Goal: Information Seeking & Learning: Check status

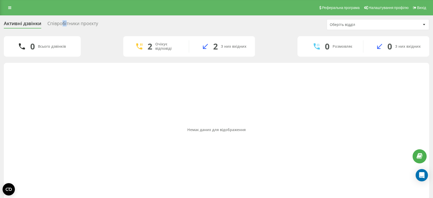
drag, startPoint x: 66, startPoint y: 29, endPoint x: 62, endPoint y: 27, distance: 4.2
click at [62, 27] on div "Активні дзвінки Співробітники проєкту Оберіть відділ" at bounding box center [216, 24] width 425 height 11
click at [62, 27] on div "Співробітники проєкту" at bounding box center [72, 25] width 51 height 8
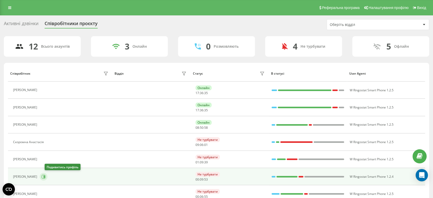
click at [46, 177] on icon at bounding box center [44, 177] width 4 height 4
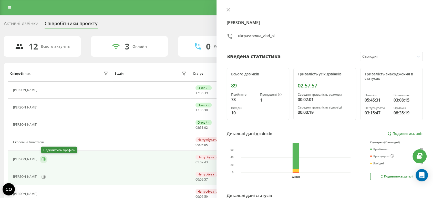
click at [45, 156] on button at bounding box center [44, 159] width 8 height 8
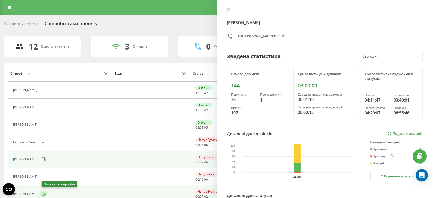
click at [46, 195] on icon at bounding box center [44, 194] width 4 height 4
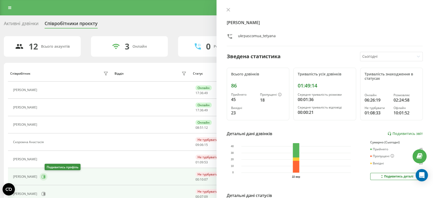
click at [46, 176] on icon at bounding box center [44, 177] width 4 height 4
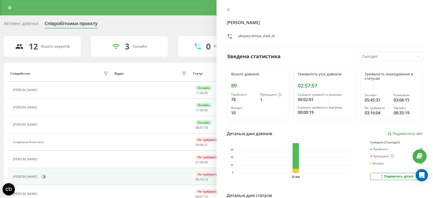
click at [26, 26] on div "Активні дзвінки" at bounding box center [21, 25] width 35 height 8
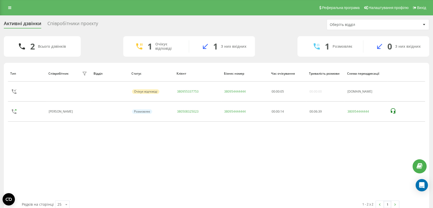
click at [174, 144] on div "Тип Співробітник фільтру Відділ Статус Клієнт Бізнес номер Час очікування Трива…" at bounding box center [216, 132] width 417 height 135
